Goal: Task Accomplishment & Management: Manage account settings

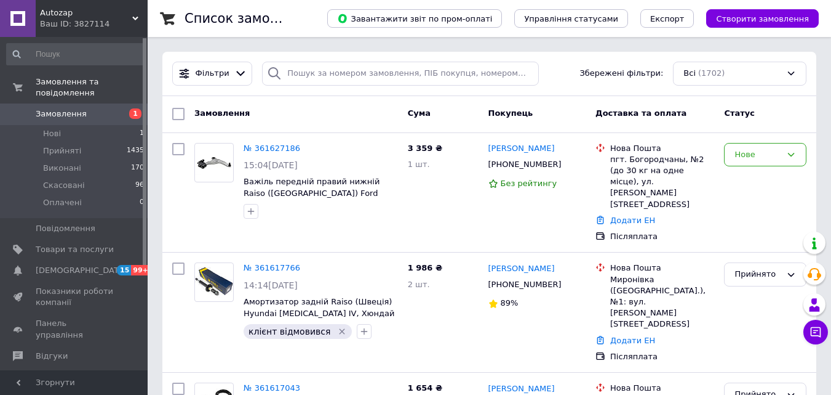
click at [50, 103] on link "Замовлення 1" at bounding box center [75, 113] width 151 height 21
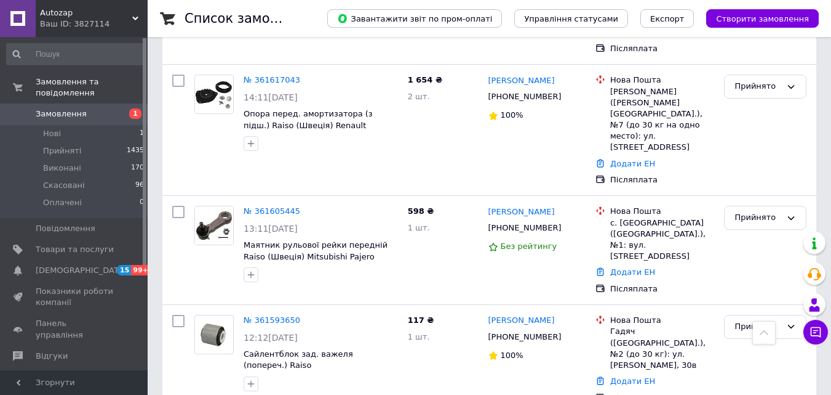
scroll to position [411, 0]
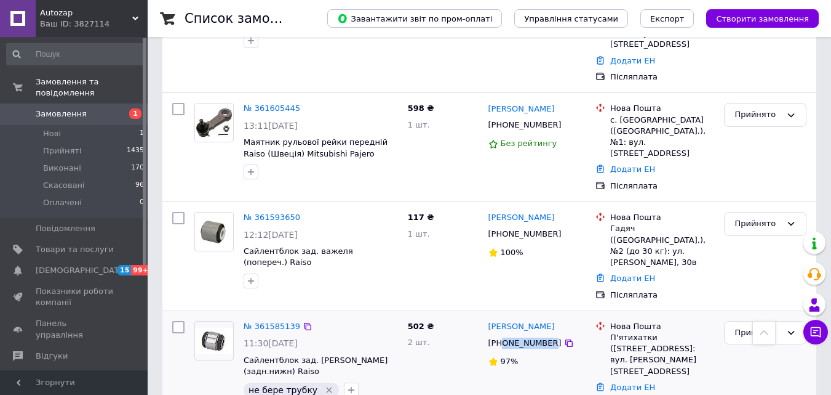
drag, startPoint x: 545, startPoint y: 266, endPoint x: 504, endPoint y: 263, distance: 41.4
click at [504, 335] on div "[PHONE_NUMBER]" at bounding box center [525, 343] width 78 height 16
copy div "0932098190"
drag, startPoint x: 240, startPoint y: 278, endPoint x: 361, endPoint y: 288, distance: 121.1
click at [361, 316] on div "№ 361585139 11:30, 12.09.2025 Сайлентблок зад. важеля (задн.нижн) Raiso (Швеція…" at bounding box center [321, 359] width 164 height 86
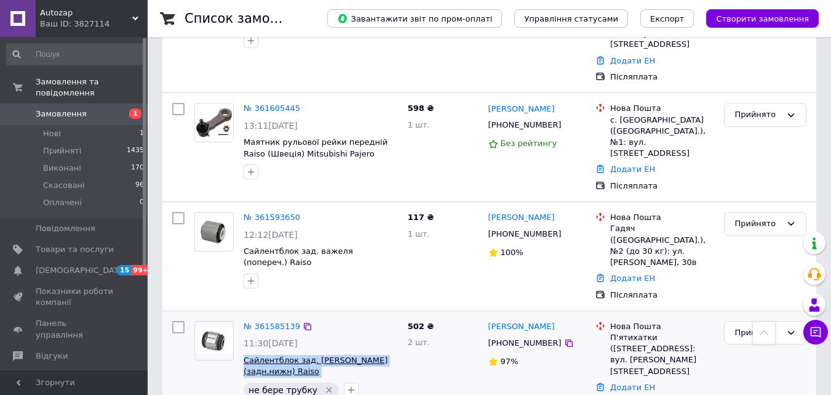
copy span "Сайлентблок зад. важеля (задн.нижн) Raiso (Швеція) MB S-class W140,"
click at [449, 316] on div "502 ₴ 2 шт." at bounding box center [443, 365] width 81 height 98
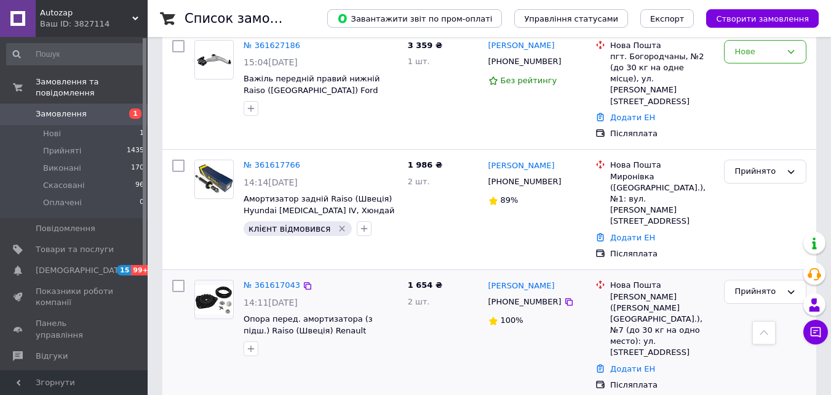
scroll to position [0, 0]
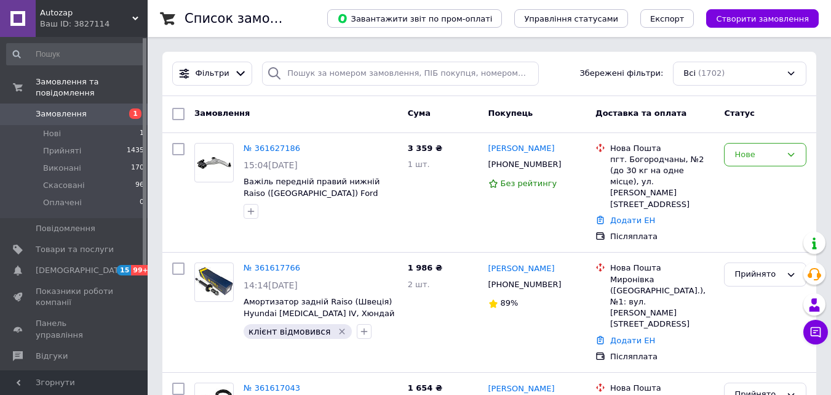
click at [70, 108] on span "Замовлення" at bounding box center [61, 113] width 51 height 11
click at [47, 108] on span "Замовлення" at bounding box center [61, 113] width 51 height 11
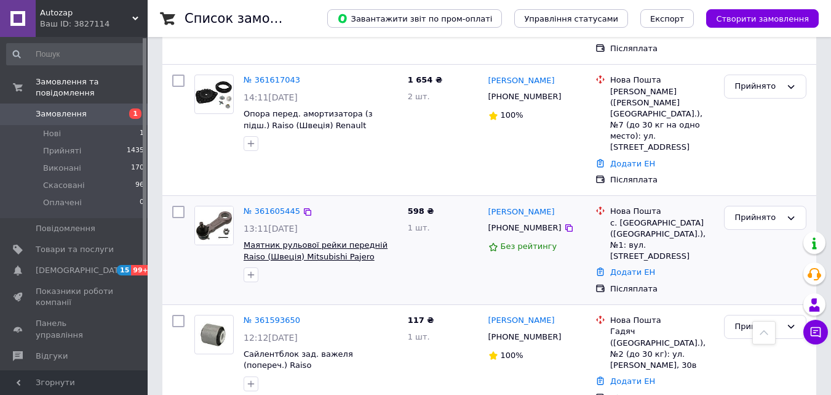
scroll to position [411, 0]
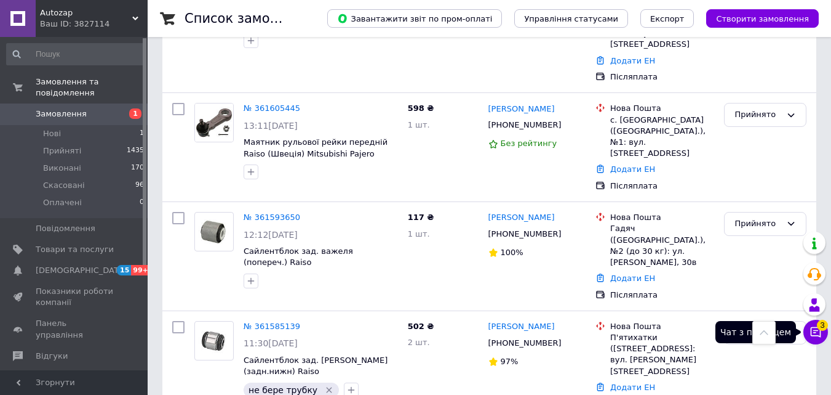
click at [805, 331] on button "Чат з покупцем 3" at bounding box center [816, 331] width 25 height 25
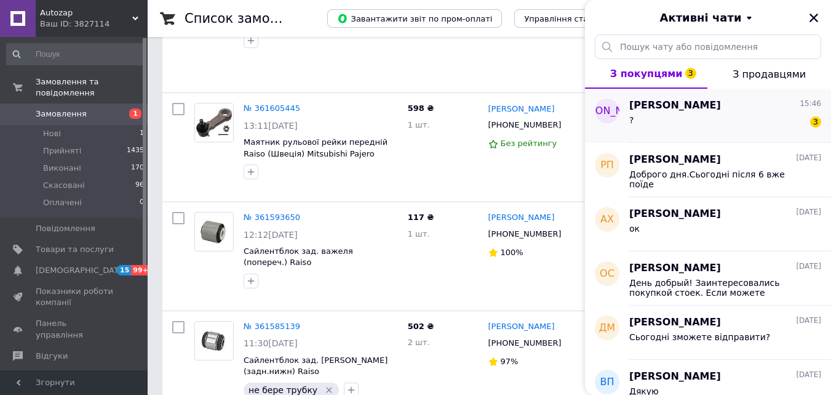
click at [737, 116] on div "? 3" at bounding box center [726, 123] width 192 height 20
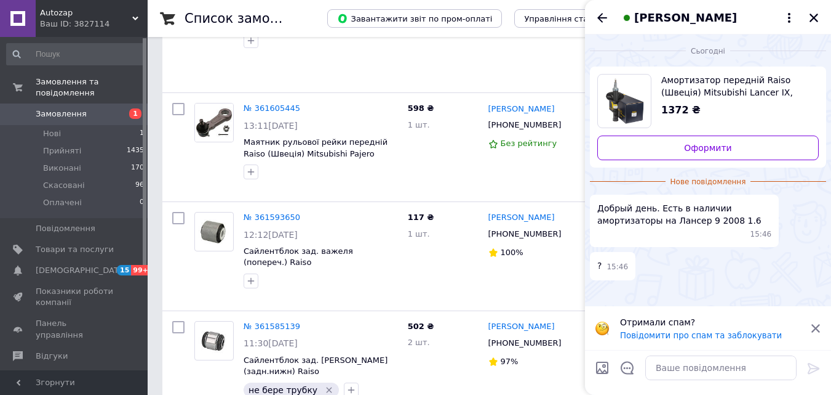
scroll to position [103, 0]
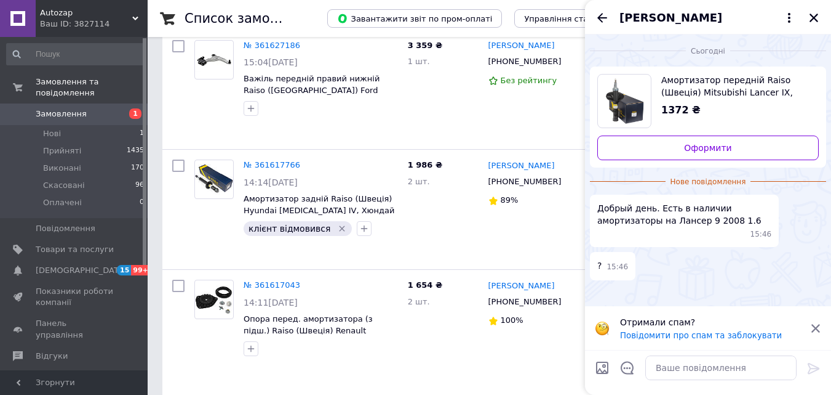
click at [817, 18] on icon "Закрити" at bounding box center [814, 17] width 11 height 11
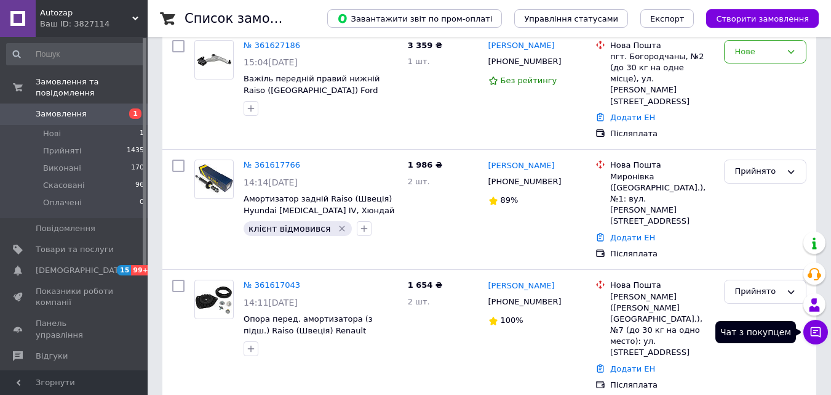
click at [812, 337] on icon at bounding box center [816, 332] width 12 height 12
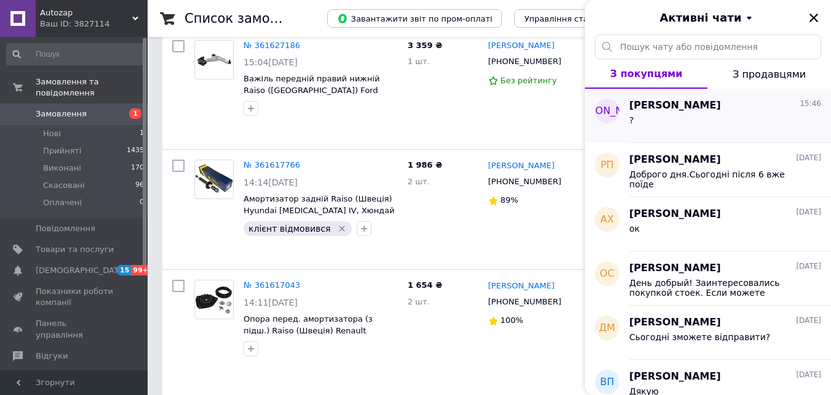
click at [758, 116] on div "?" at bounding box center [726, 123] width 192 height 20
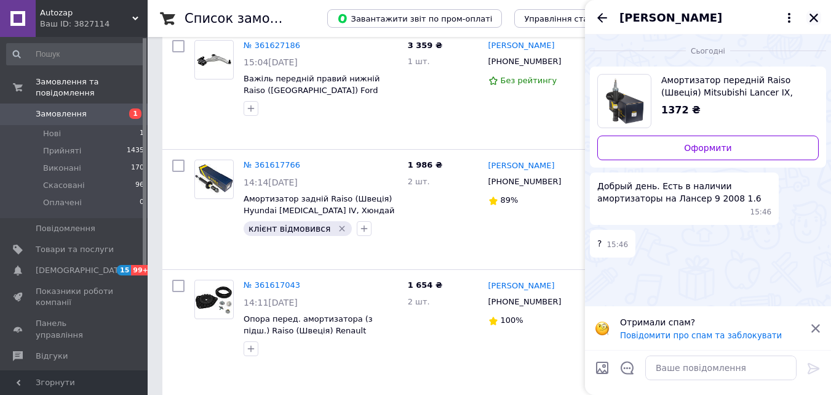
click at [817, 16] on icon "Закрити" at bounding box center [814, 17] width 11 height 11
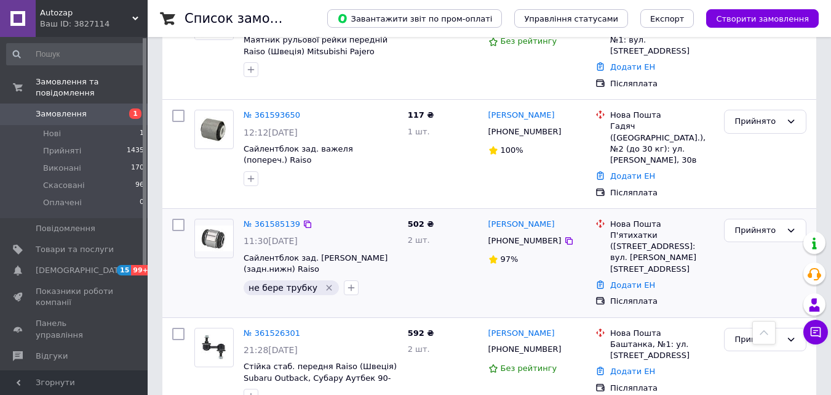
scroll to position [411, 0]
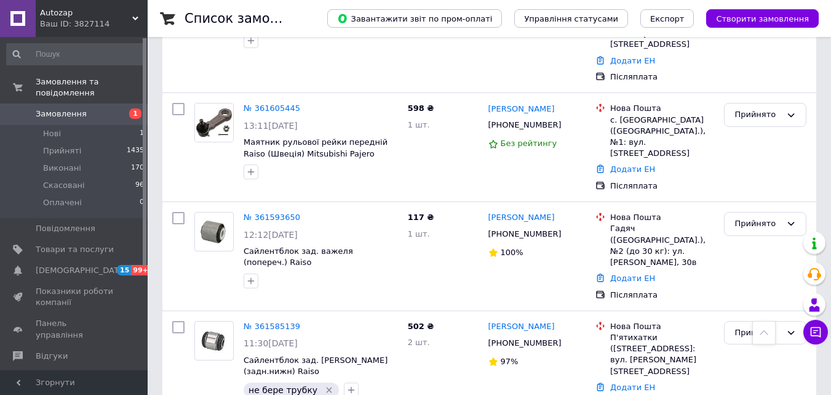
click at [58, 108] on span "Замовлення" at bounding box center [61, 113] width 51 height 11
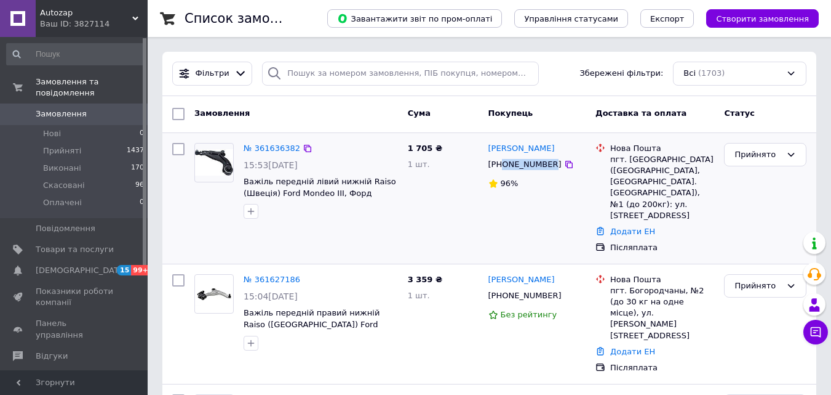
drag, startPoint x: 546, startPoint y: 166, endPoint x: 502, endPoint y: 166, distance: 43.7
click at [502, 166] on div "[PHONE_NUMBER]" at bounding box center [525, 164] width 78 height 16
copy div "0687209771"
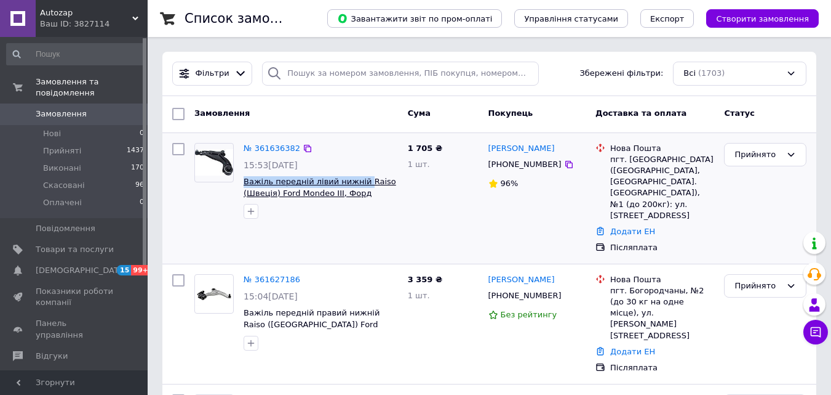
drag, startPoint x: 241, startPoint y: 180, endPoint x: 356, endPoint y: 182, distance: 115.1
click at [356, 182] on div "№ 361636382 15:53, 12.09.2025 Важіль передній лівий нижній Raiso (Швеція) Ford …" at bounding box center [321, 181] width 164 height 86
copy span "Важіль передній лівий нижній"
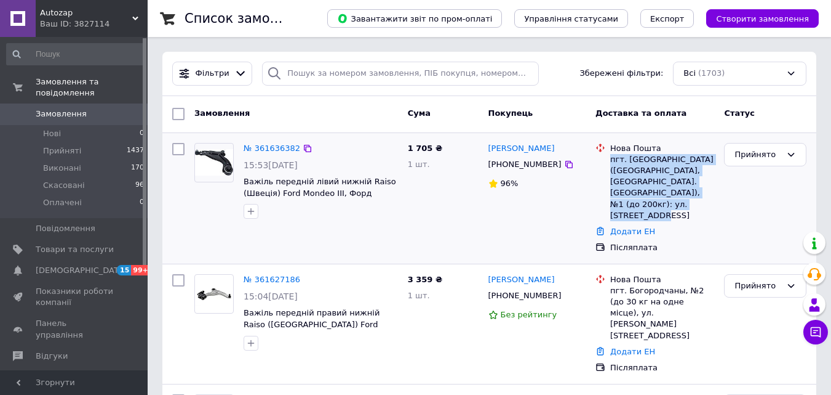
drag, startPoint x: 611, startPoint y: 158, endPoint x: 675, endPoint y: 215, distance: 85.5
click at [674, 215] on div "пгт. [GEOGRAPHIC_DATA] ([GEOGRAPHIC_DATA], [GEOGRAPHIC_DATA]. [GEOGRAPHIC_DATA]…" at bounding box center [663, 187] width 104 height 67
copy div "пгт. [GEOGRAPHIC_DATA] ([GEOGRAPHIC_DATA], [GEOGRAPHIC_DATA]. [GEOGRAPHIC_DATA]…"
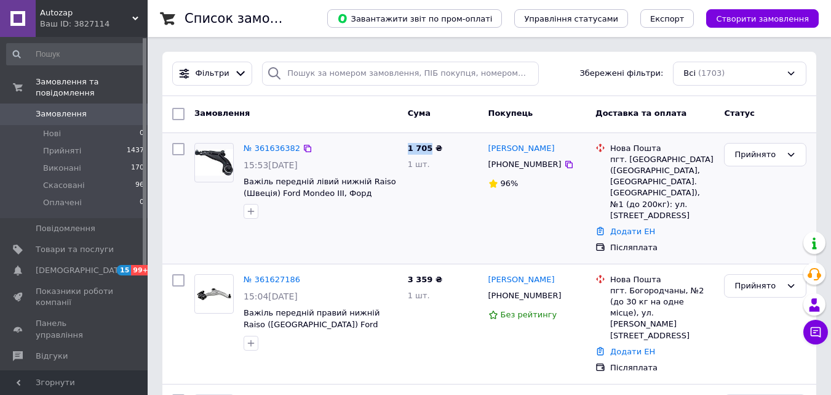
click at [429, 148] on div "1 705 ₴ 1 шт." at bounding box center [443, 198] width 81 height 121
copy span "1 705"
drag, startPoint x: 545, startPoint y: 166, endPoint x: 502, endPoint y: 164, distance: 42.5
click at [502, 162] on div "[PHONE_NUMBER]" at bounding box center [525, 164] width 78 height 16
copy div "0687209771"
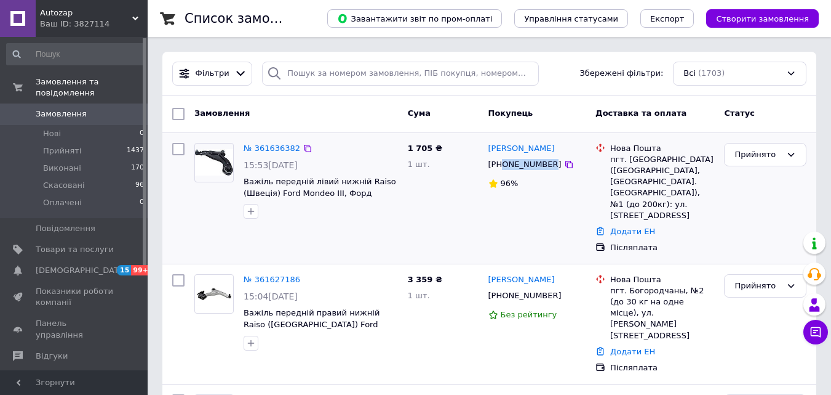
copy div "0687209771"
drag, startPoint x: 254, startPoint y: 207, endPoint x: 253, endPoint y: 215, distance: 7.4
click at [253, 207] on icon "button" at bounding box center [251, 211] width 10 height 10
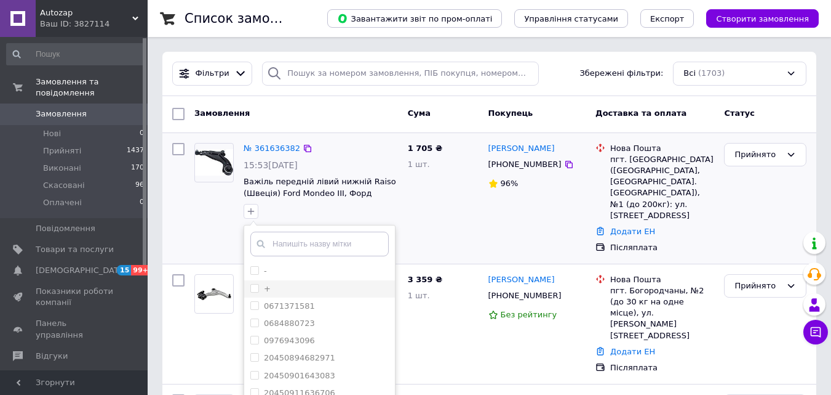
click at [259, 287] on label "+" at bounding box center [260, 288] width 20 height 11
click at [258, 287] on input "+" at bounding box center [254, 288] width 8 height 8
click at [255, 289] on input "+" at bounding box center [254, 288] width 8 height 8
checkbox input "true"
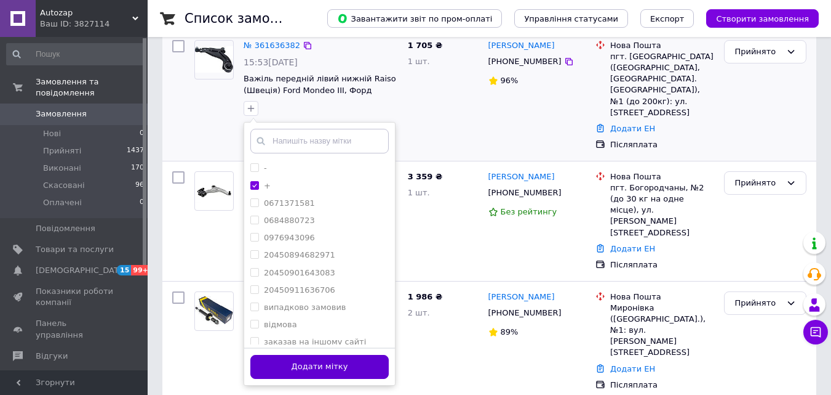
click at [330, 379] on div "Додати мітку" at bounding box center [319, 366] width 151 height 38
click at [333, 367] on button "Додати мітку" at bounding box center [319, 367] width 138 height 24
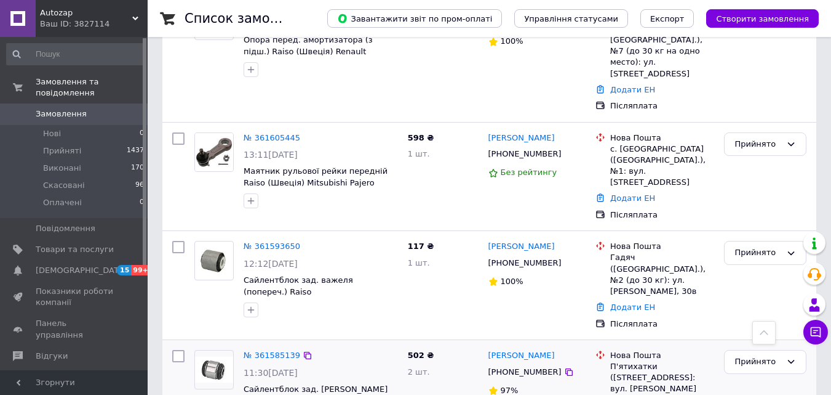
scroll to position [615, 0]
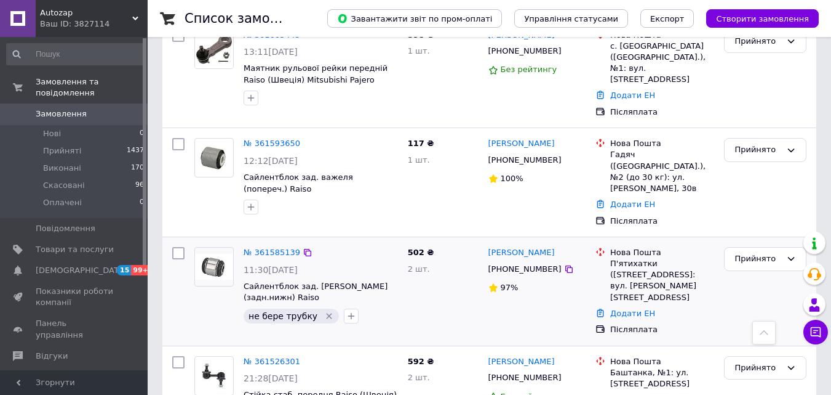
click at [324, 311] on icon "Видалити мітку" at bounding box center [329, 316] width 10 height 10
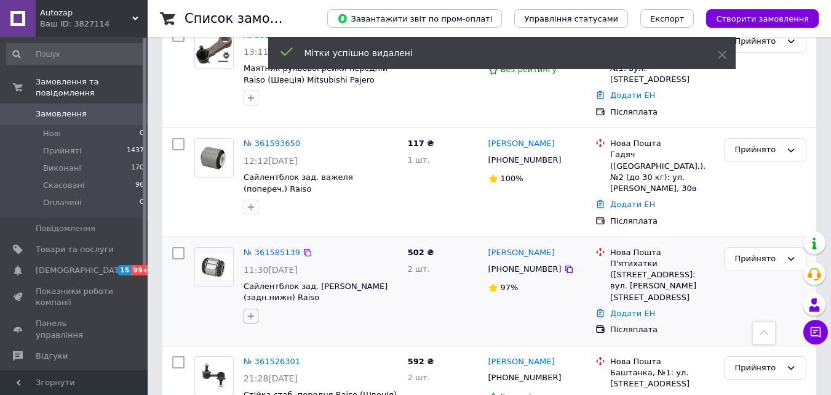
click at [252, 311] on icon "button" at bounding box center [251, 316] width 10 height 10
drag, startPoint x: 254, startPoint y: 313, endPoint x: 407, endPoint y: 295, distance: 153.7
click at [255, 388] on input "+" at bounding box center [254, 392] width 8 height 8
checkbox input "true"
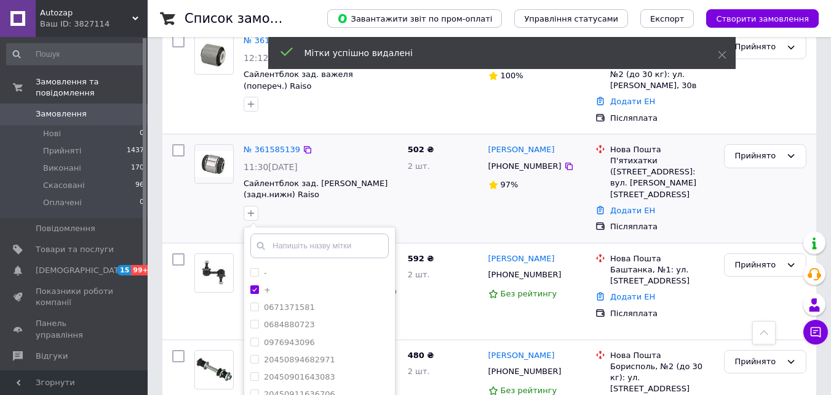
drag, startPoint x: 333, startPoint y: 387, endPoint x: 329, endPoint y: 332, distance: 54.3
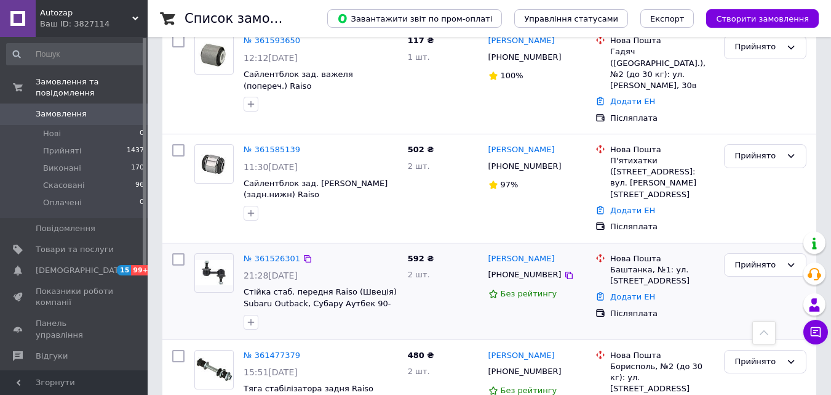
scroll to position [615, 0]
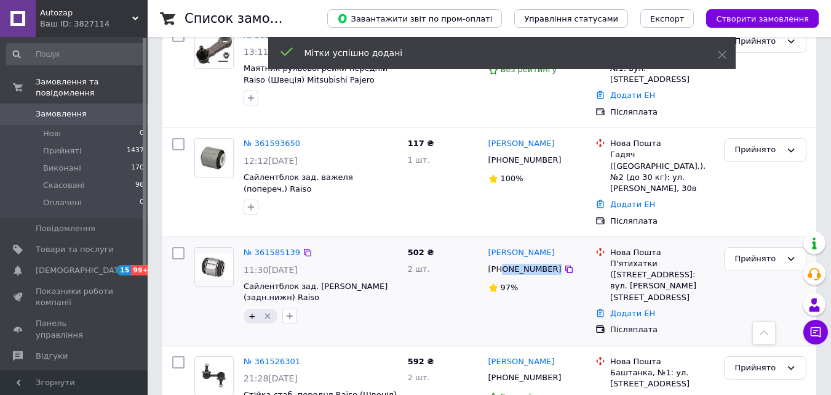
drag, startPoint x: 547, startPoint y: 189, endPoint x: 502, endPoint y: 191, distance: 45.0
click at [502, 262] on div "[PHONE_NUMBER]" at bounding box center [537, 269] width 100 height 14
copy div "0932098190"
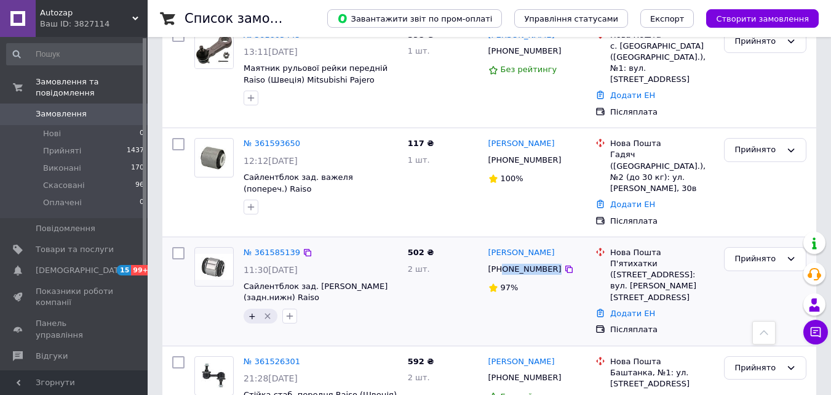
drag, startPoint x: 610, startPoint y: 184, endPoint x: 679, endPoint y: 214, distance: 75.2
click at [679, 247] on div "Нова Пошта П'ятихатки (Дніпропетровська обл., Кам'янський р-н.), №1: вул. Груше…" at bounding box center [662, 275] width 109 height 56
copy div "П'ятихатки ([STREET_ADDRESS]: вул. [PERSON_NAME][STREET_ADDRESS]"
click at [65, 108] on span "Замовлення" at bounding box center [61, 113] width 51 height 11
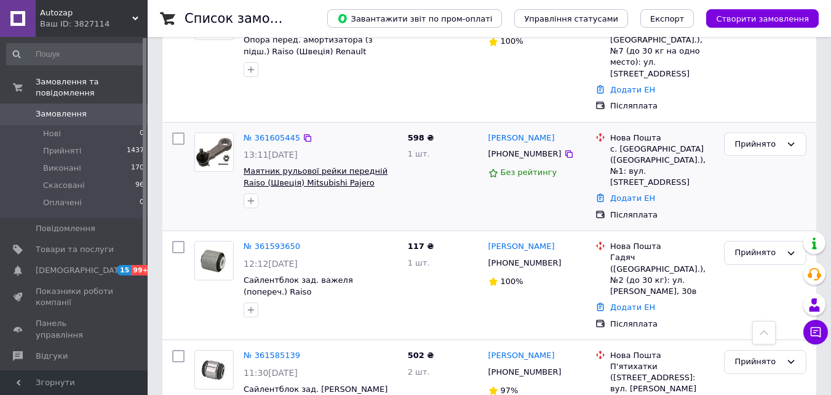
scroll to position [615, 0]
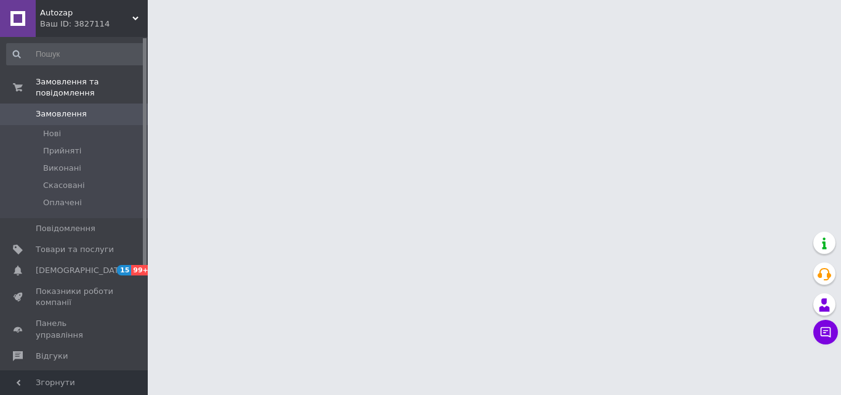
click at [60, 108] on span "Замовлення" at bounding box center [61, 113] width 51 height 11
